Goal: Task Accomplishment & Management: Manage account settings

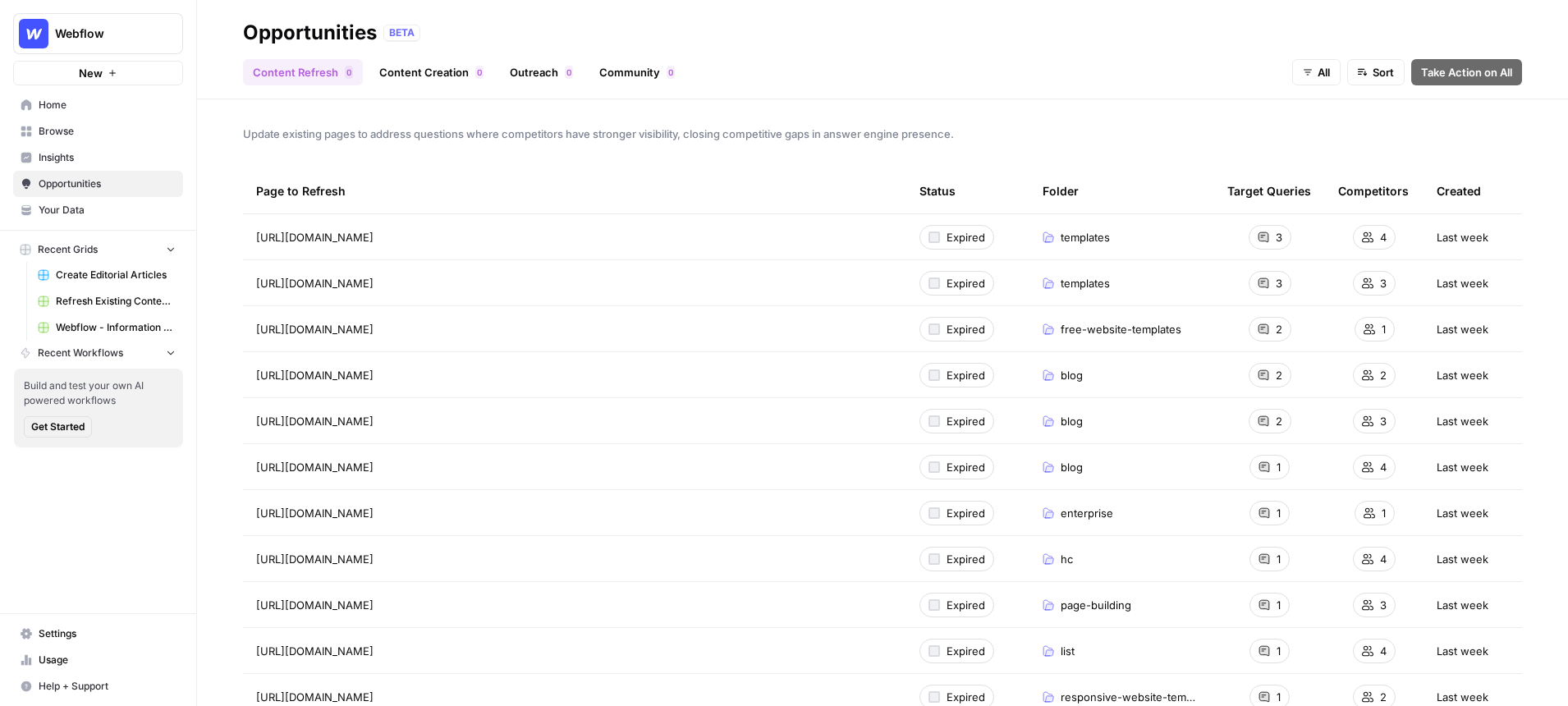
click at [136, 29] on span "Webflow" at bounding box center [104, 34] width 99 height 17
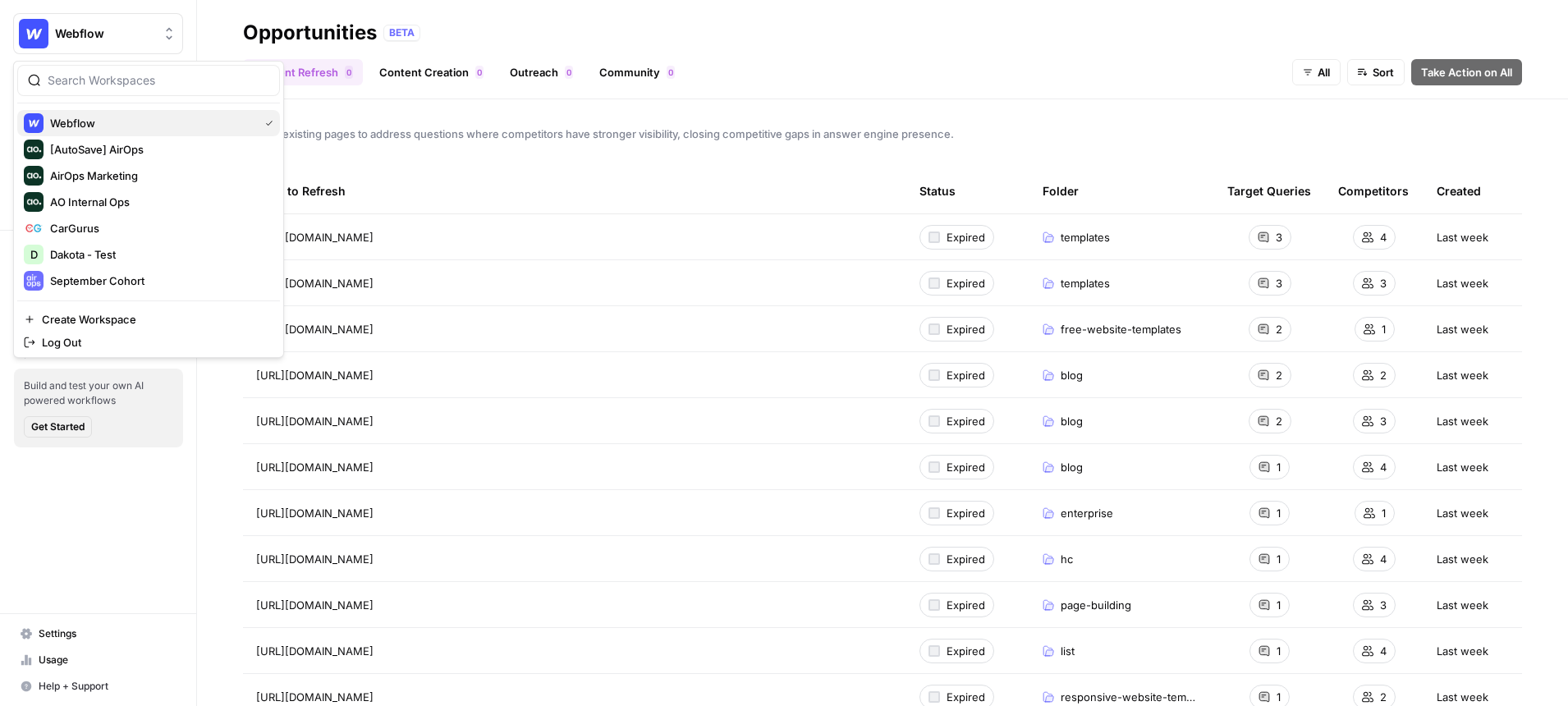
click at [84, 121] on span "Webflow" at bounding box center [151, 123] width 202 height 17
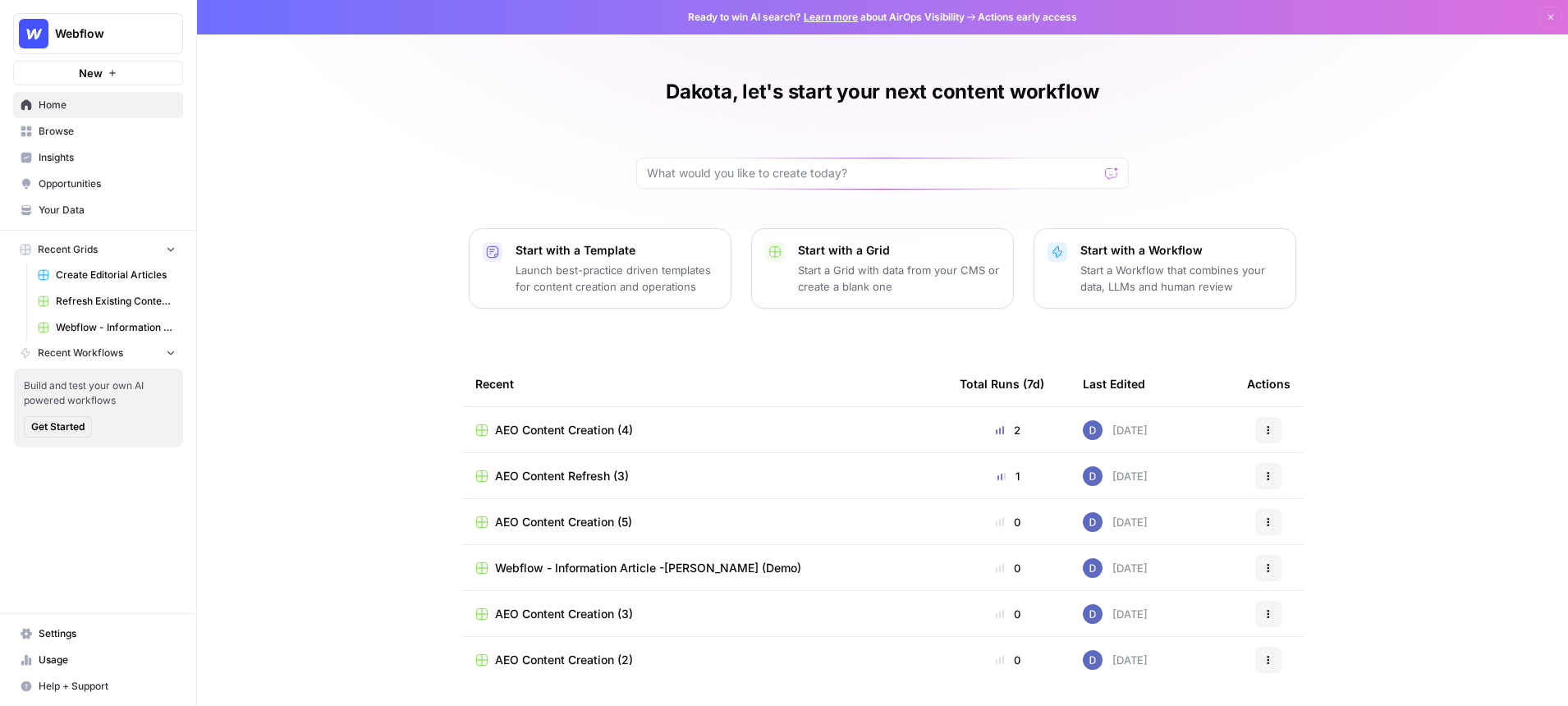
click at [66, 632] on span "Settings" at bounding box center [107, 633] width 137 height 15
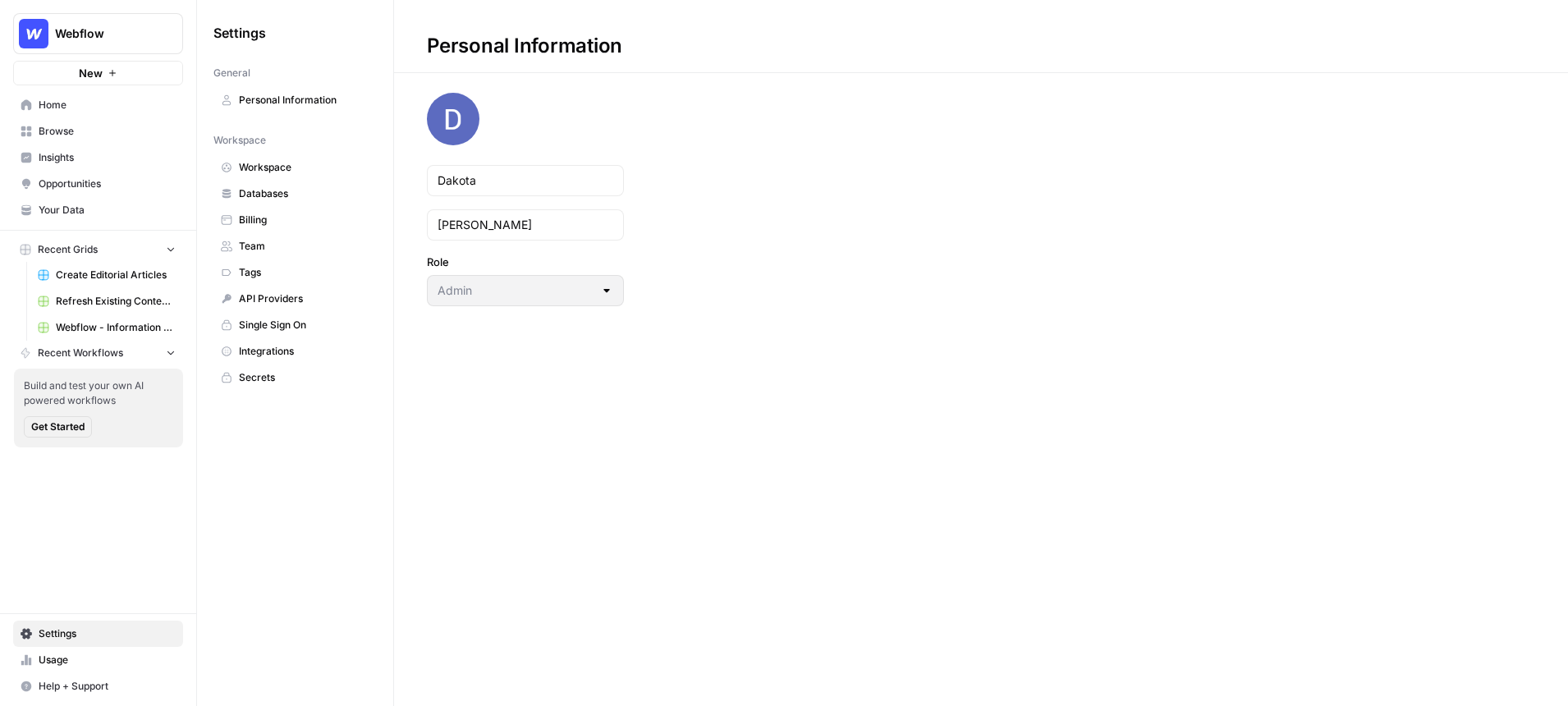
click at [280, 248] on span "Team" at bounding box center [304, 246] width 131 height 15
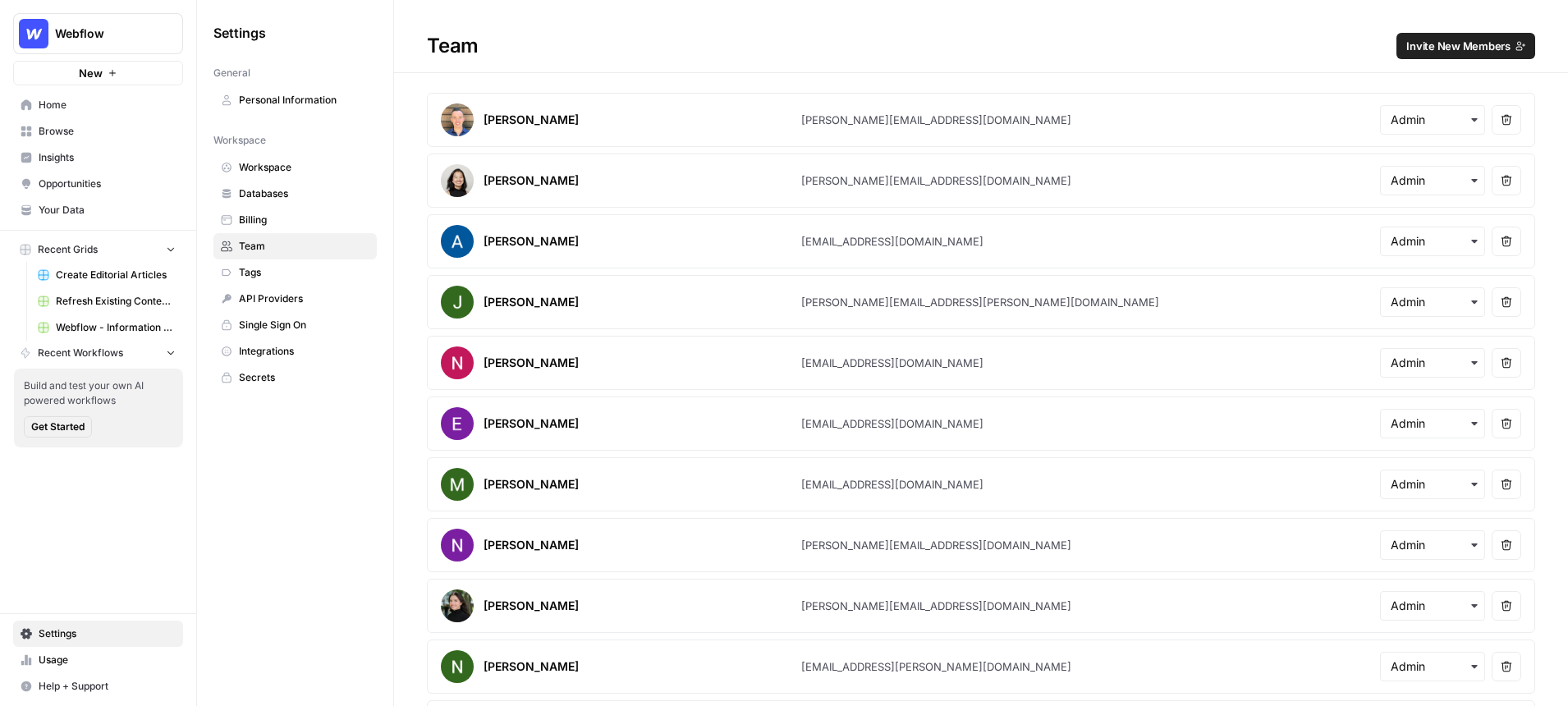
click at [1448, 53] on span "Invite New Members" at bounding box center [1458, 46] width 104 height 17
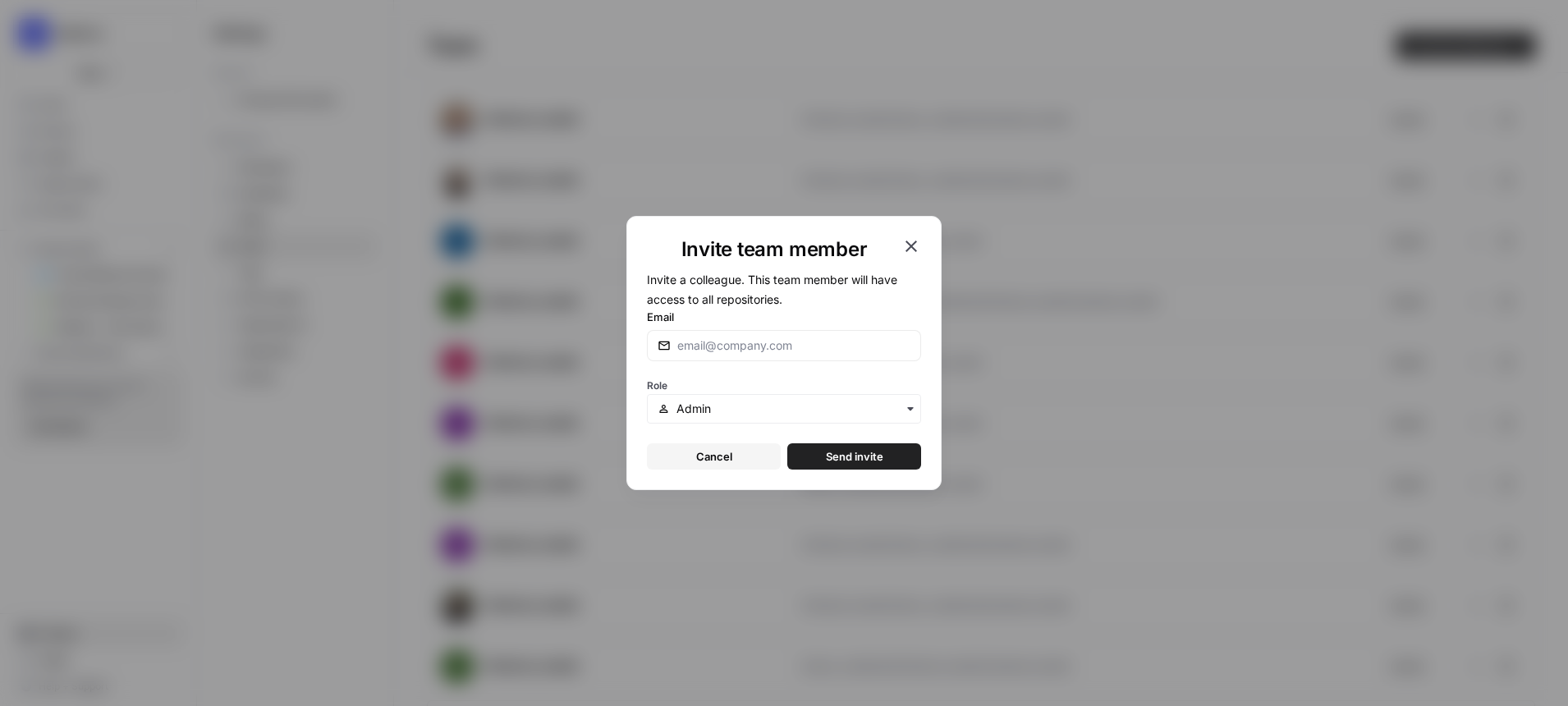
click at [814, 335] on div at bounding box center [784, 345] width 274 height 31
type input "connor@airops.com"
click at [879, 411] on input "text" at bounding box center [793, 409] width 234 height 17
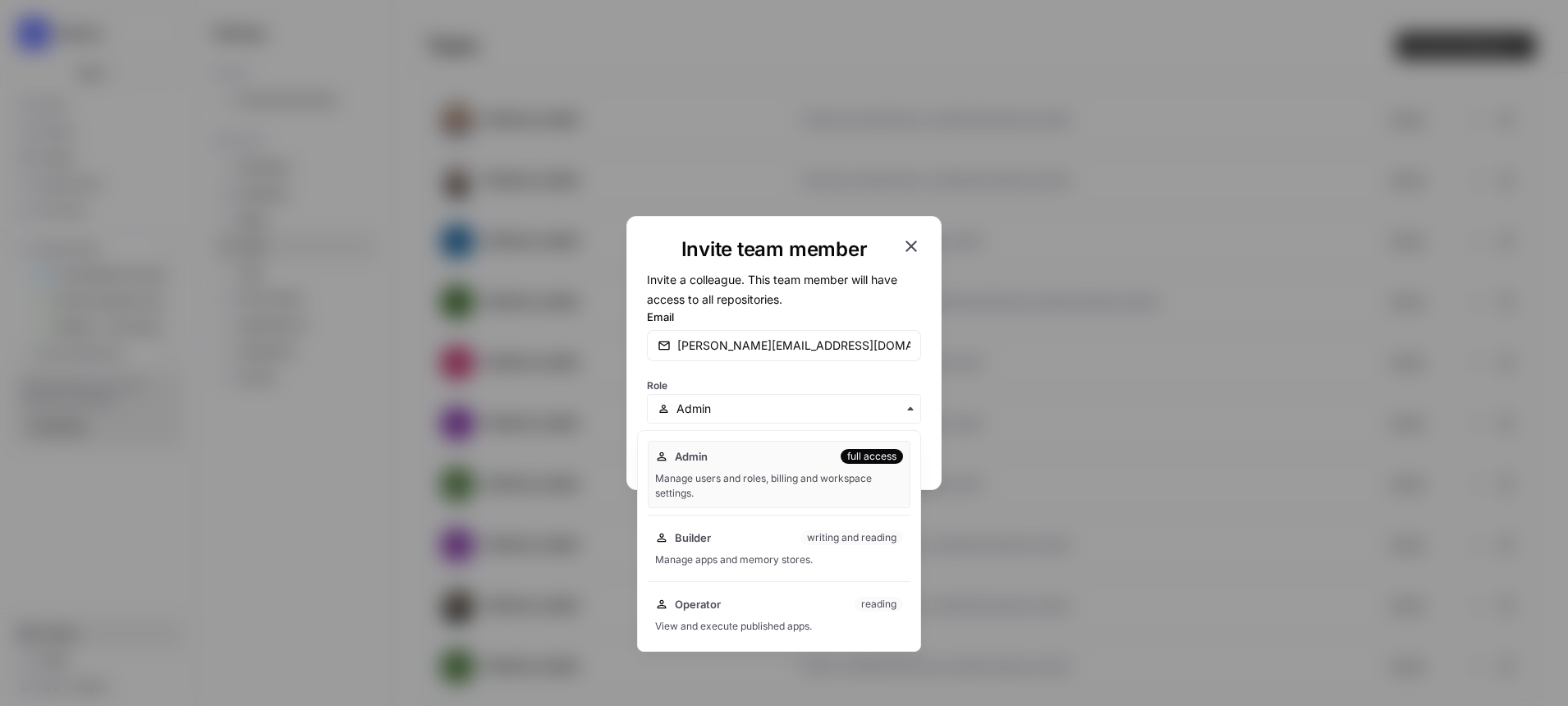
click at [843, 382] on div "Role" at bounding box center [784, 399] width 274 height 50
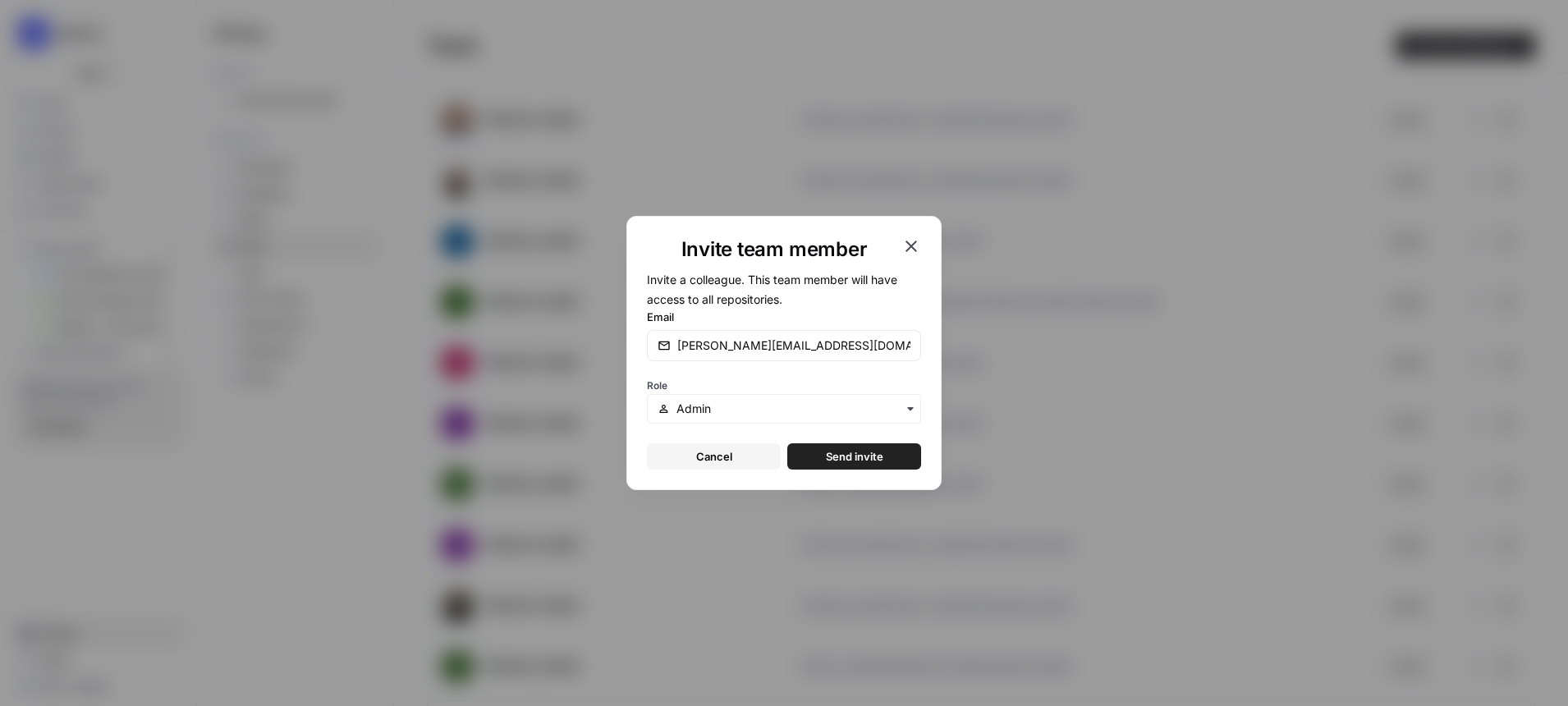
click at [858, 454] on span "Send invite" at bounding box center [855, 456] width 58 height 17
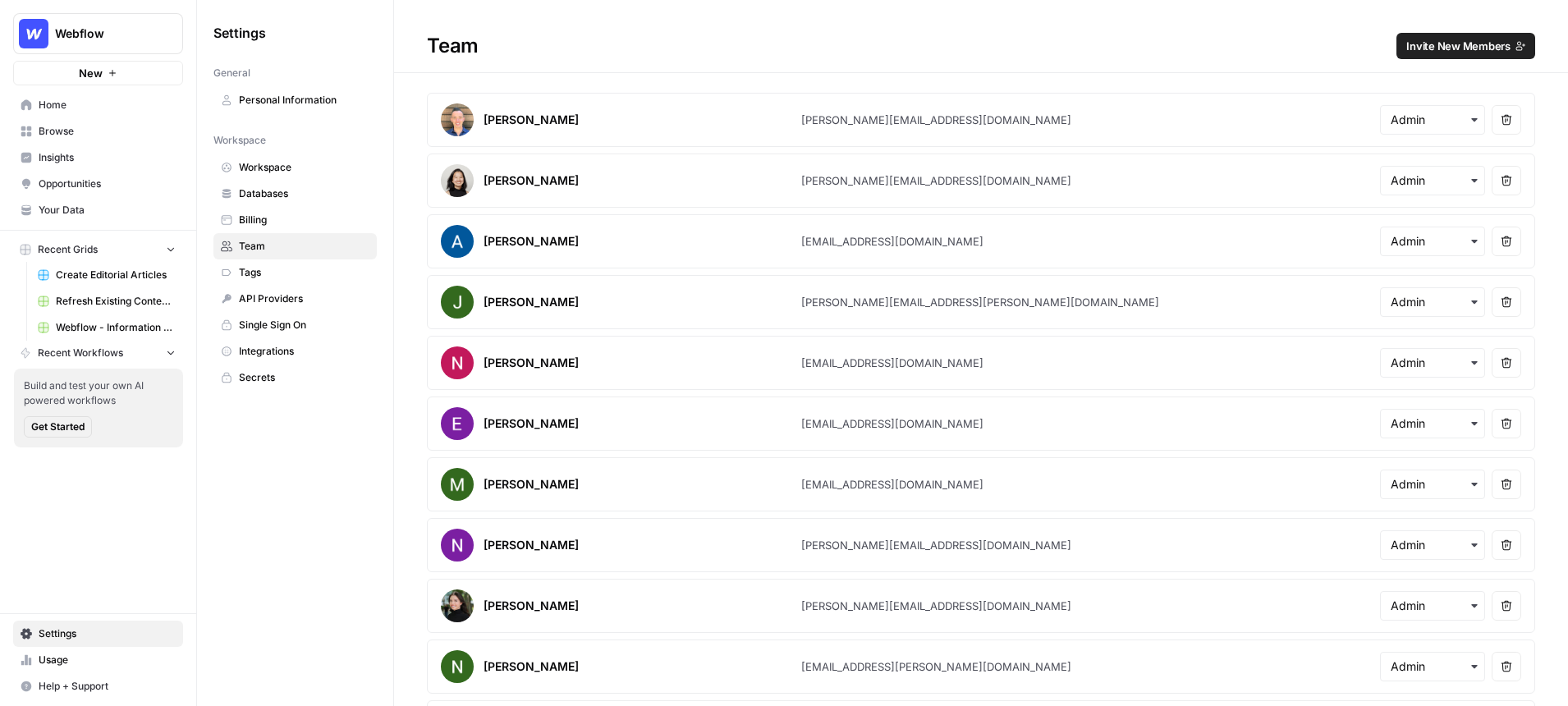
click at [132, 45] on button "Webflow" at bounding box center [97, 33] width 170 height 41
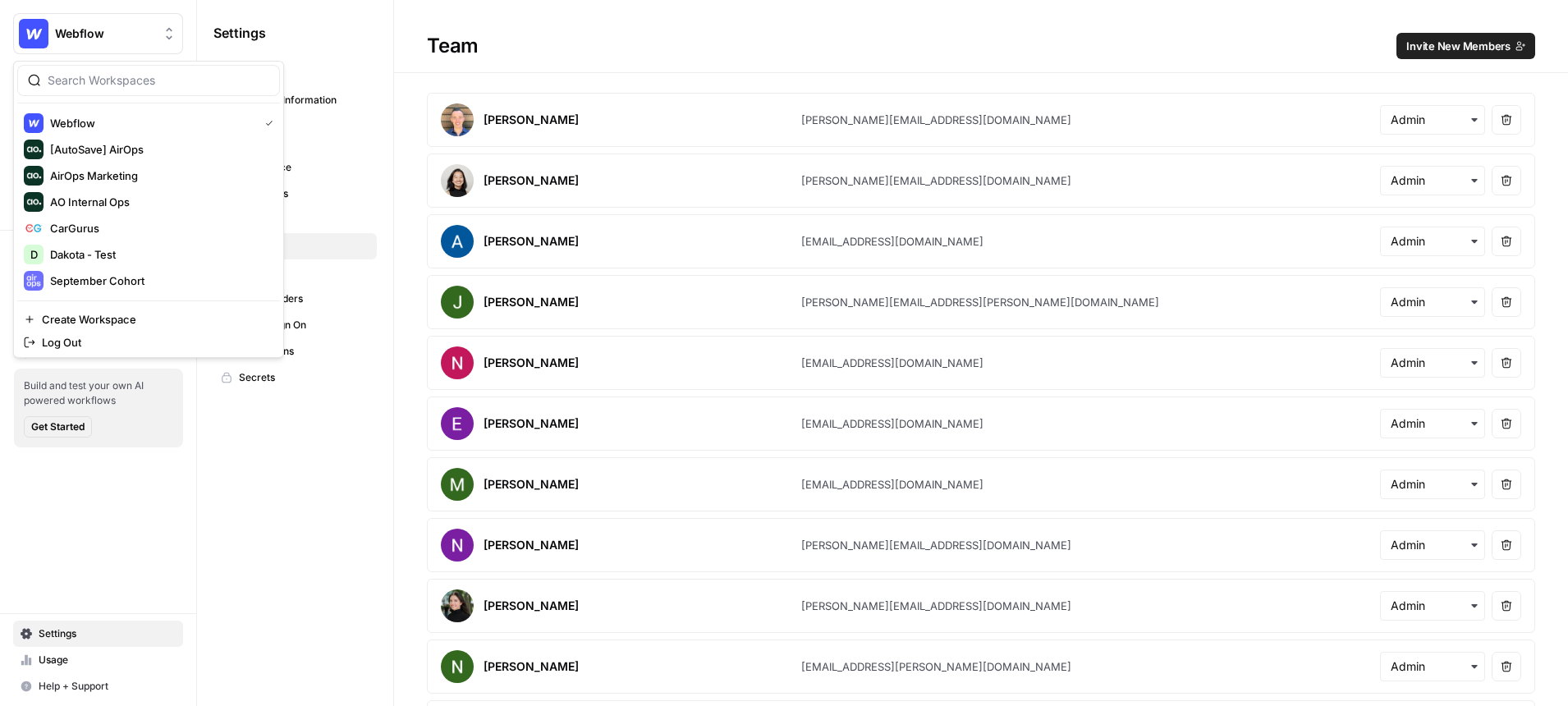
click at [526, 37] on div "Team Invite New Members" at bounding box center [980, 46] width 1173 height 26
